Goal: Task Accomplishment & Management: Manage account settings

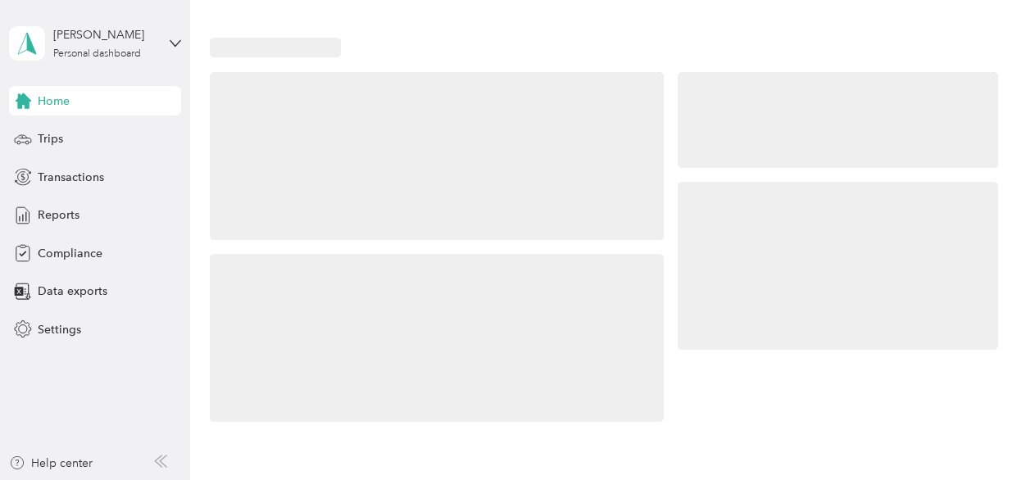
click at [667, 165] on div at bounding box center [604, 230] width 788 height 385
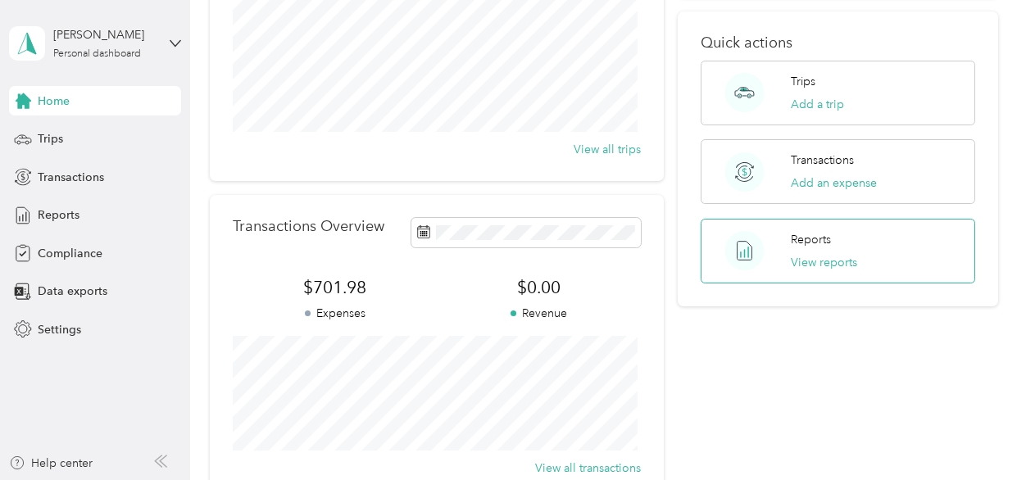
scroll to position [193, 0]
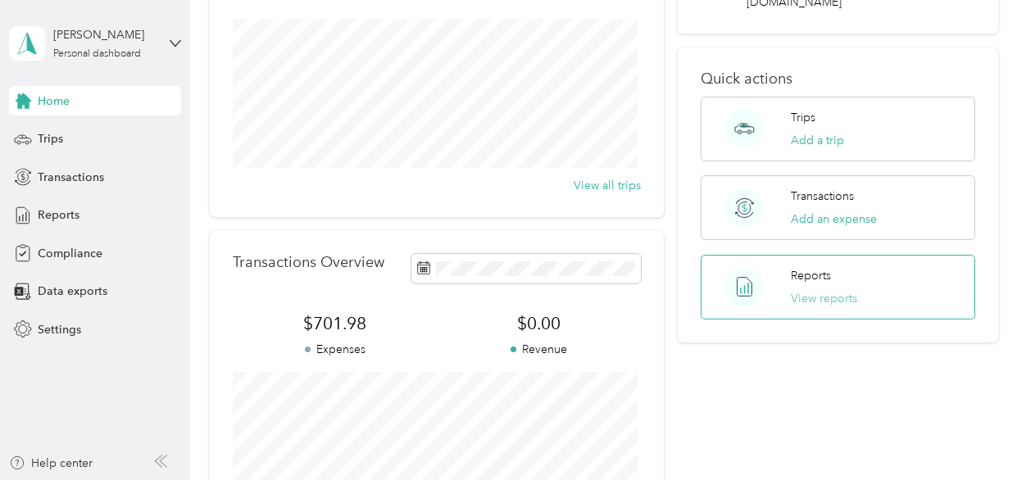
click at [820, 290] on button "View reports" at bounding box center [824, 298] width 66 height 17
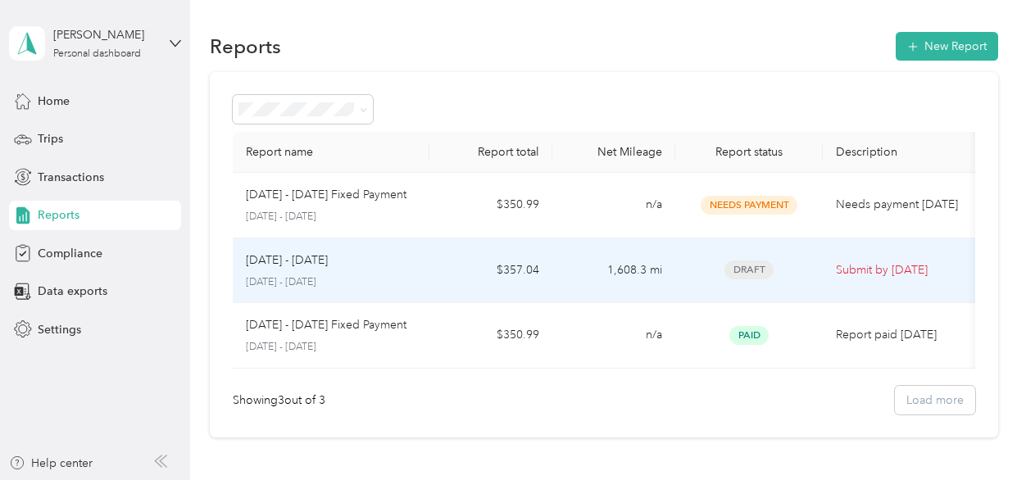
click at [753, 270] on span "Draft" at bounding box center [749, 270] width 49 height 19
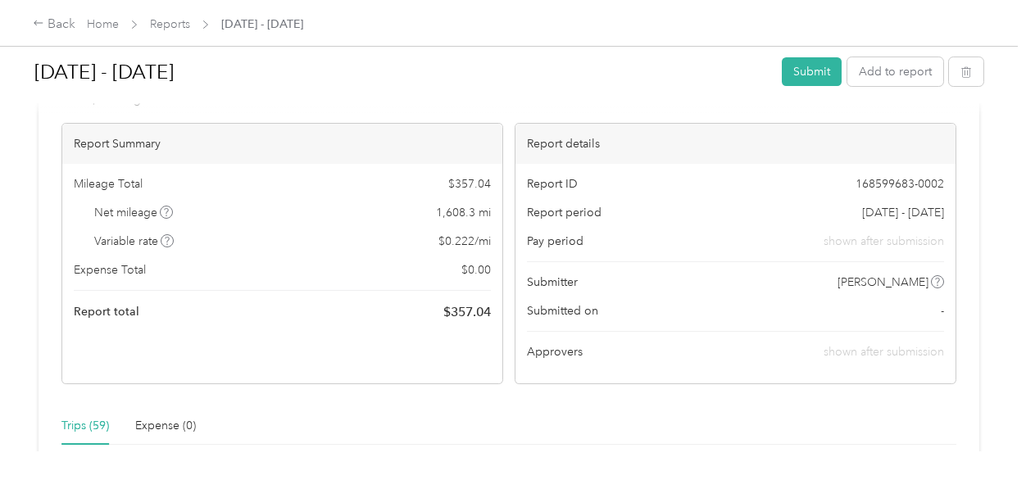
scroll to position [52, 0]
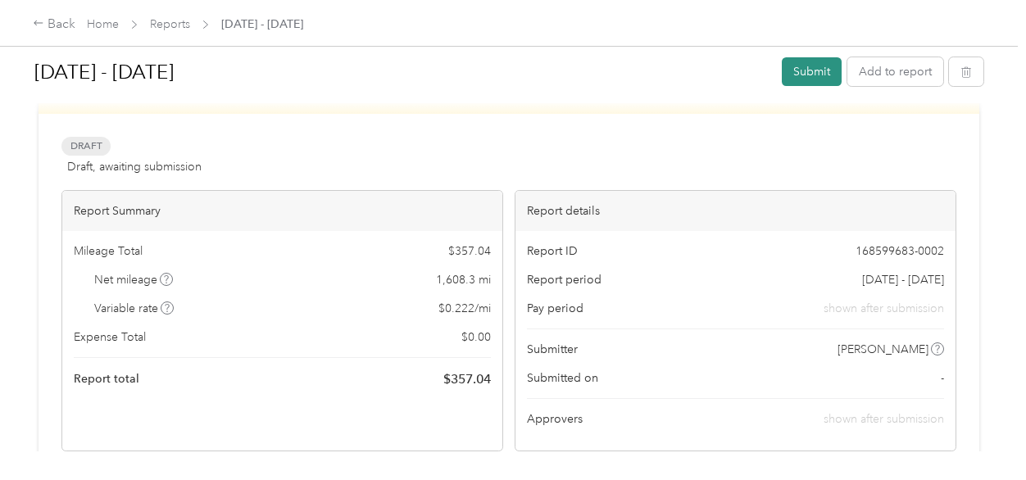
click at [801, 70] on button "Submit" at bounding box center [812, 71] width 60 height 29
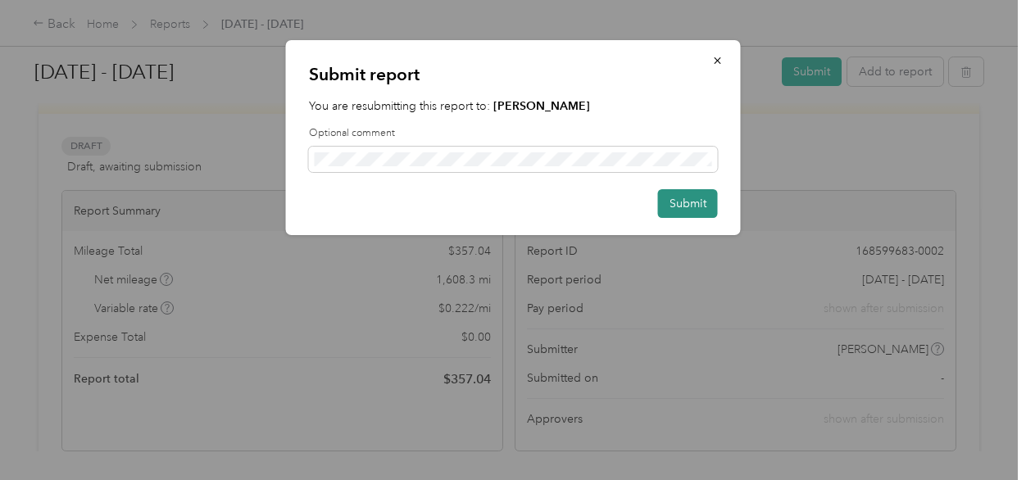
click at [679, 204] on button "Submit" at bounding box center [688, 203] width 60 height 29
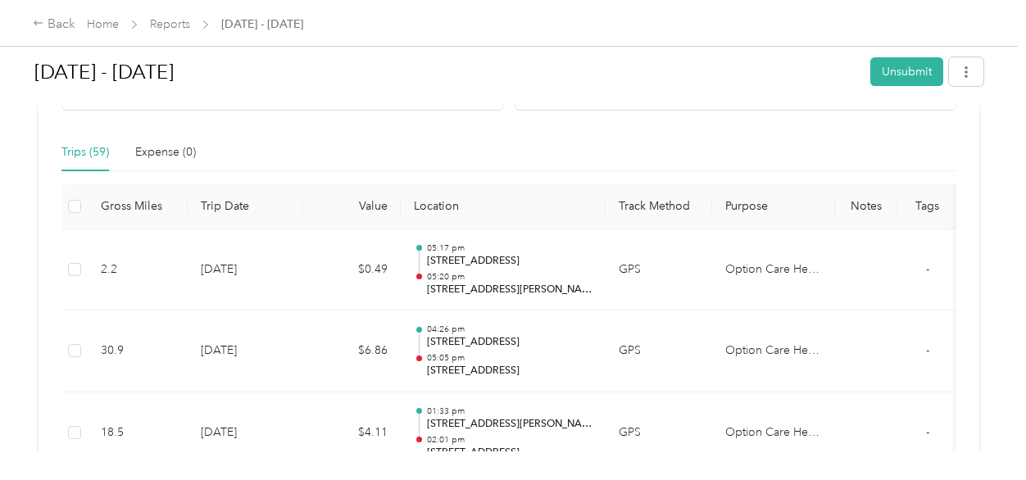
scroll to position [0, 0]
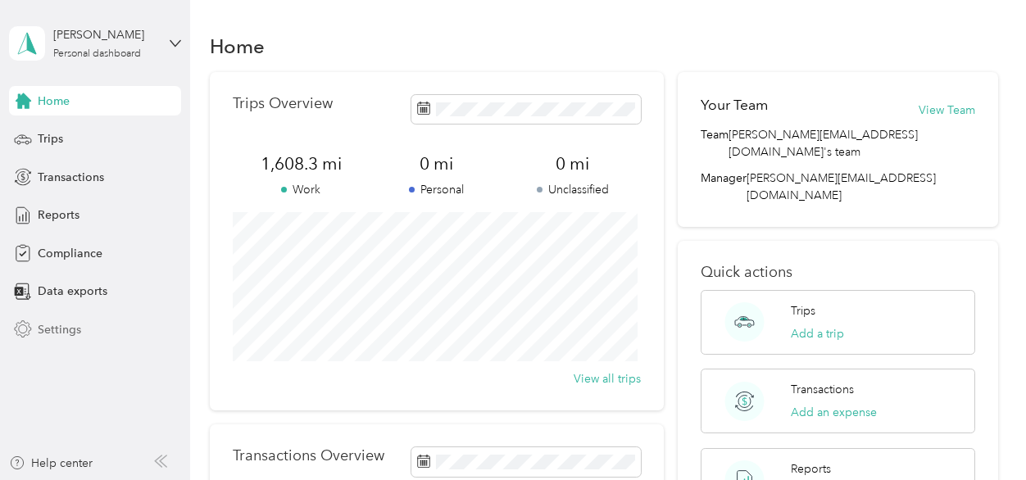
click at [51, 330] on span "Settings" at bounding box center [59, 329] width 43 height 17
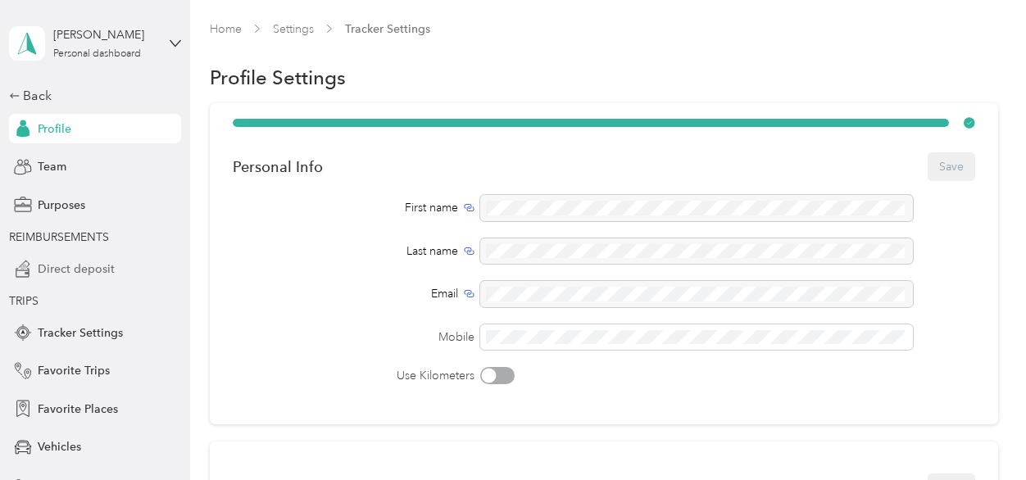
click at [70, 264] on span "Direct deposit" at bounding box center [76, 269] width 77 height 17
